Goal: Task Accomplishment & Management: Complete application form

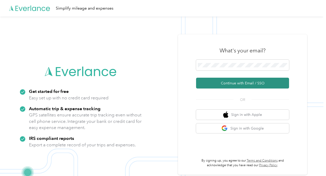
click at [231, 85] on button "Continue with Email / SSO" at bounding box center [242, 83] width 93 height 11
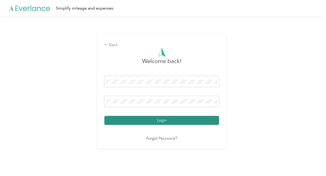
click at [163, 121] on button "Login" at bounding box center [161, 120] width 115 height 9
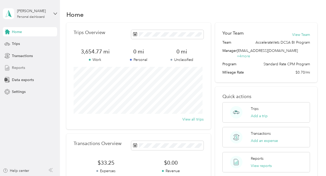
click at [25, 71] on div "Reports" at bounding box center [30, 67] width 54 height 9
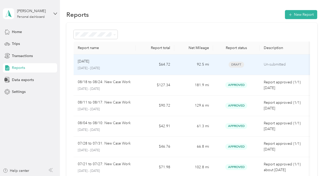
click at [135, 67] on td "Aug [DATE] - [DATE]" at bounding box center [105, 64] width 62 height 21
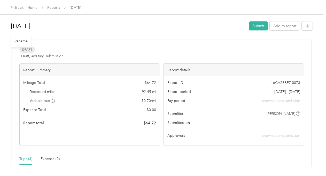
click at [58, 22] on h1 "[DATE]" at bounding box center [128, 26] width 234 height 12
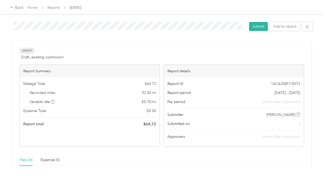
click at [0, 26] on html "Back Home Reports [DATE] [DATE] Submit Add to report Draft Draft, awaiting subm…" at bounding box center [161, 88] width 323 height 176
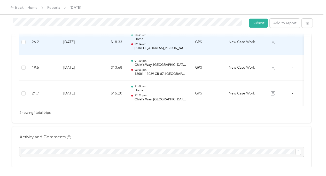
scroll to position [52, 0]
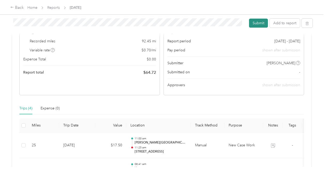
click at [258, 23] on button "Submit" at bounding box center [258, 23] width 19 height 9
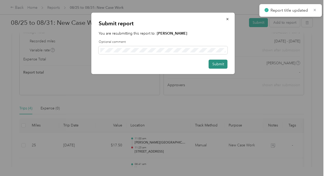
click at [217, 61] on button "Submit" at bounding box center [217, 64] width 19 height 9
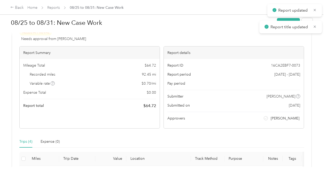
scroll to position [0, 0]
